Goal: Check status

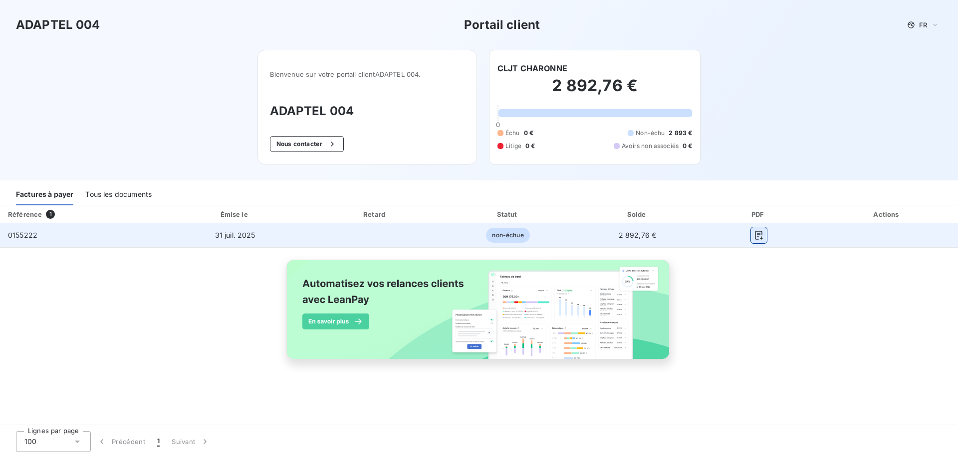
click at [757, 235] on icon "button" at bounding box center [759, 235] width 10 height 10
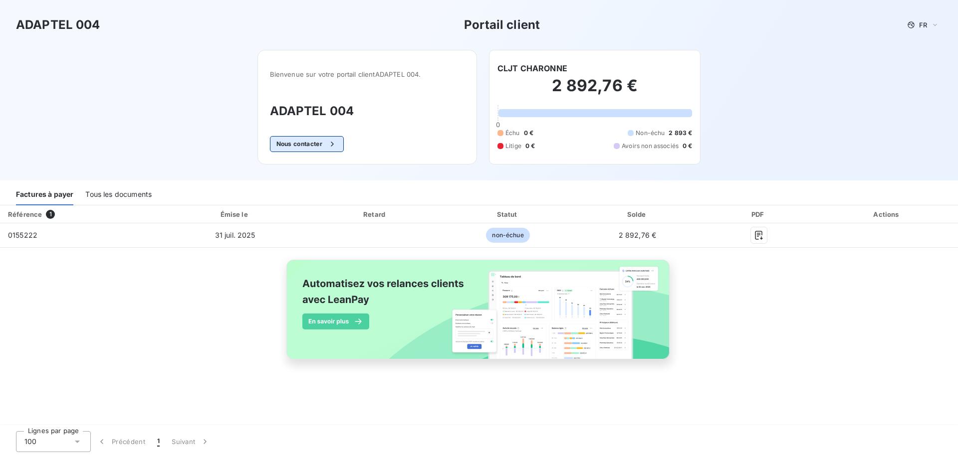
click at [333, 148] on icon "button" at bounding box center [332, 144] width 10 height 10
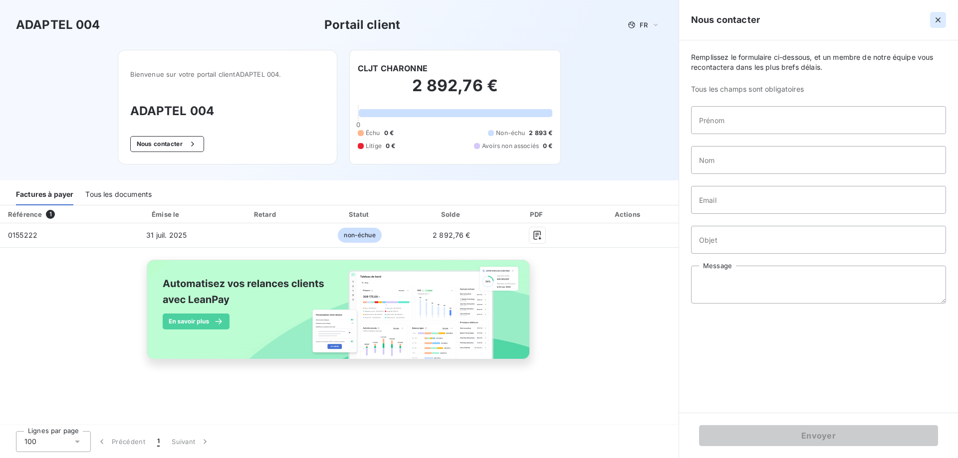
click at [937, 20] on icon "button" at bounding box center [937, 19] width 5 height 5
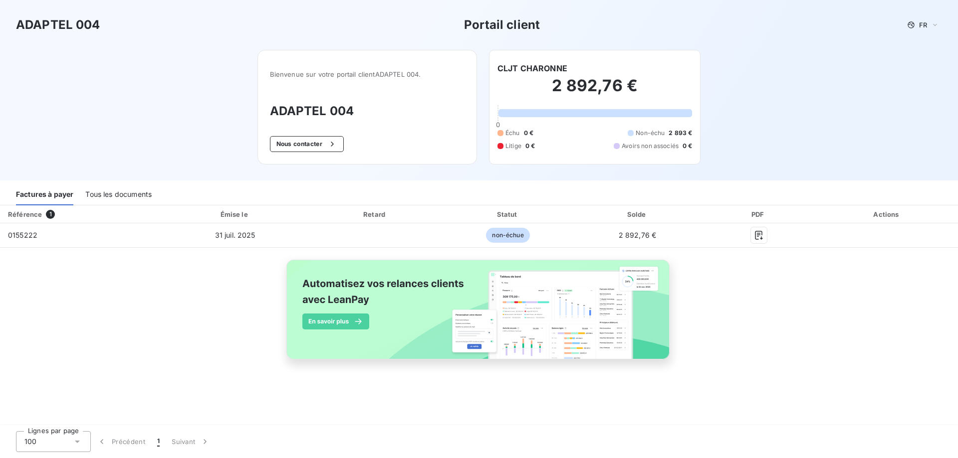
click at [74, 442] on icon at bounding box center [77, 442] width 10 height 10
click at [33, 419] on li "100" at bounding box center [53, 421] width 75 height 18
click at [531, 299] on img at bounding box center [478, 315] width 403 height 123
click at [49, 214] on span "1" at bounding box center [50, 214] width 9 height 9
click at [109, 195] on div "Tous les documents" at bounding box center [118, 195] width 66 height 21
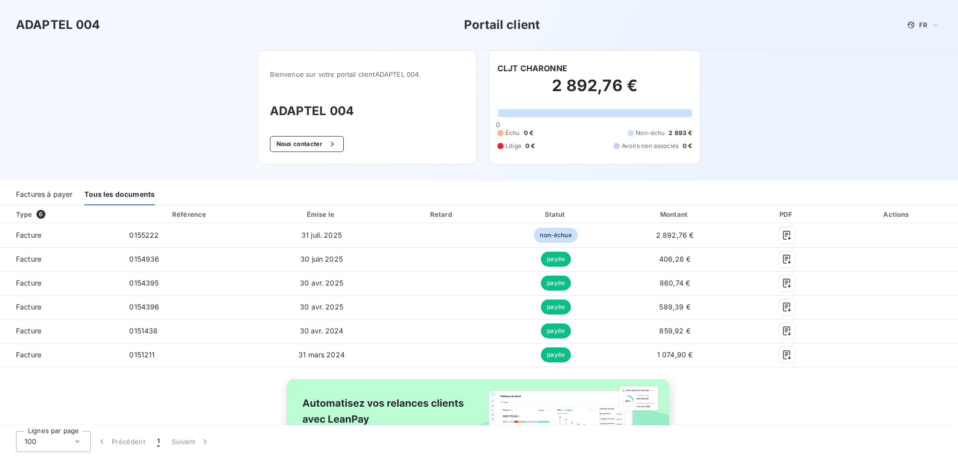
scroll to position [50, 0]
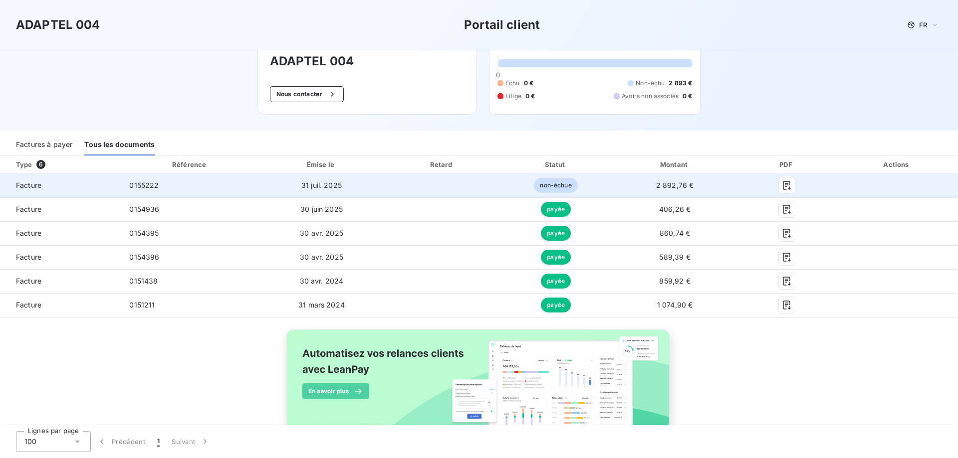
click at [539, 182] on span "non-échue" at bounding box center [555, 185] width 43 height 15
click at [539, 186] on span "non-échue" at bounding box center [555, 185] width 43 height 15
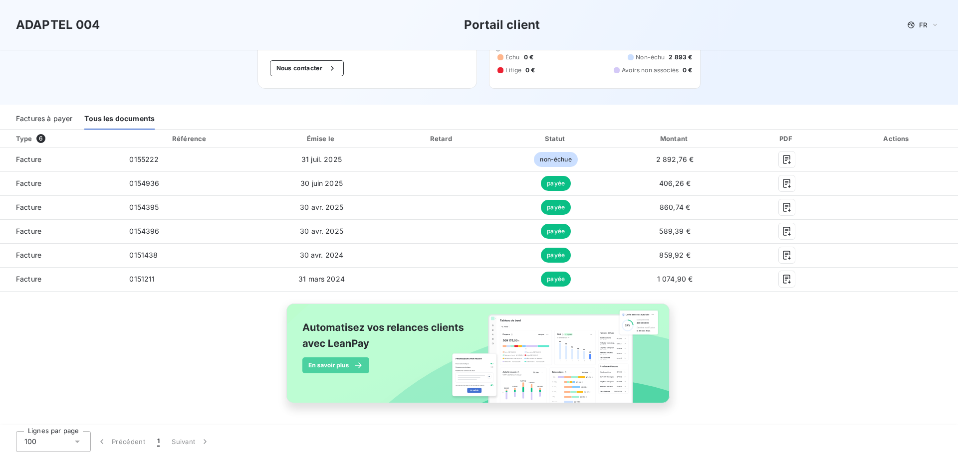
scroll to position [0, 0]
